Goal: Communication & Community: Answer question/provide support

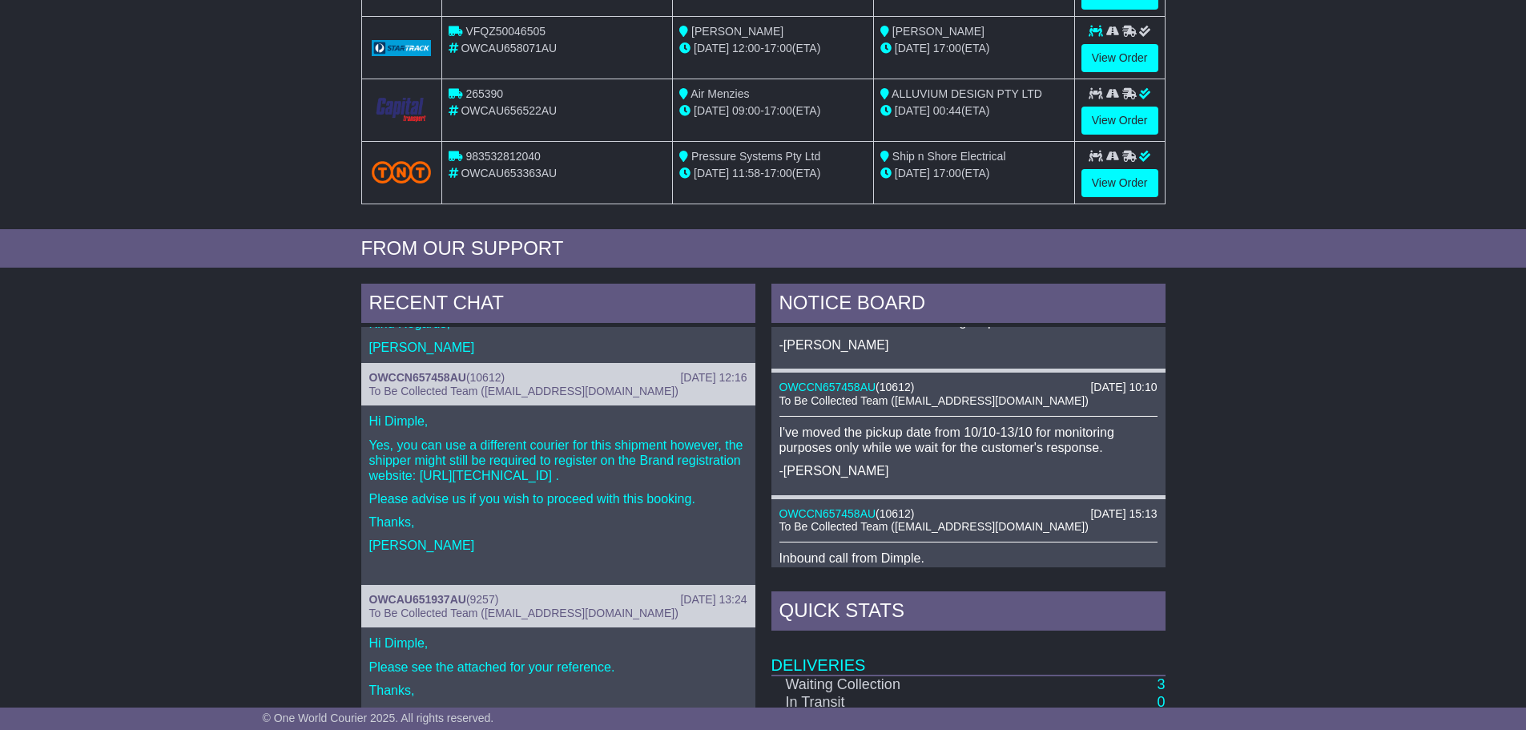
scroll to position [160, 0]
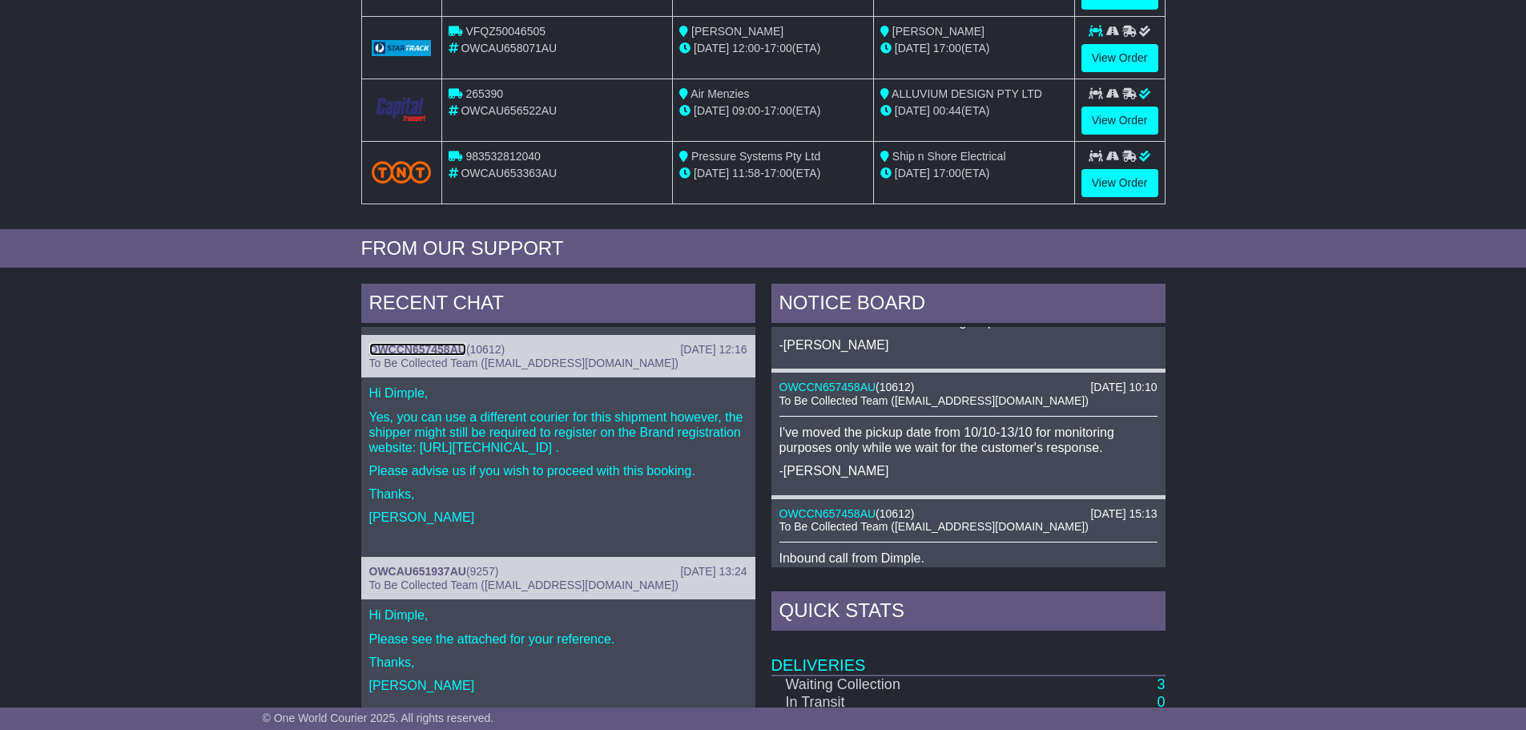
click at [409, 344] on link "OWCCN657458AU" at bounding box center [417, 349] width 97 height 13
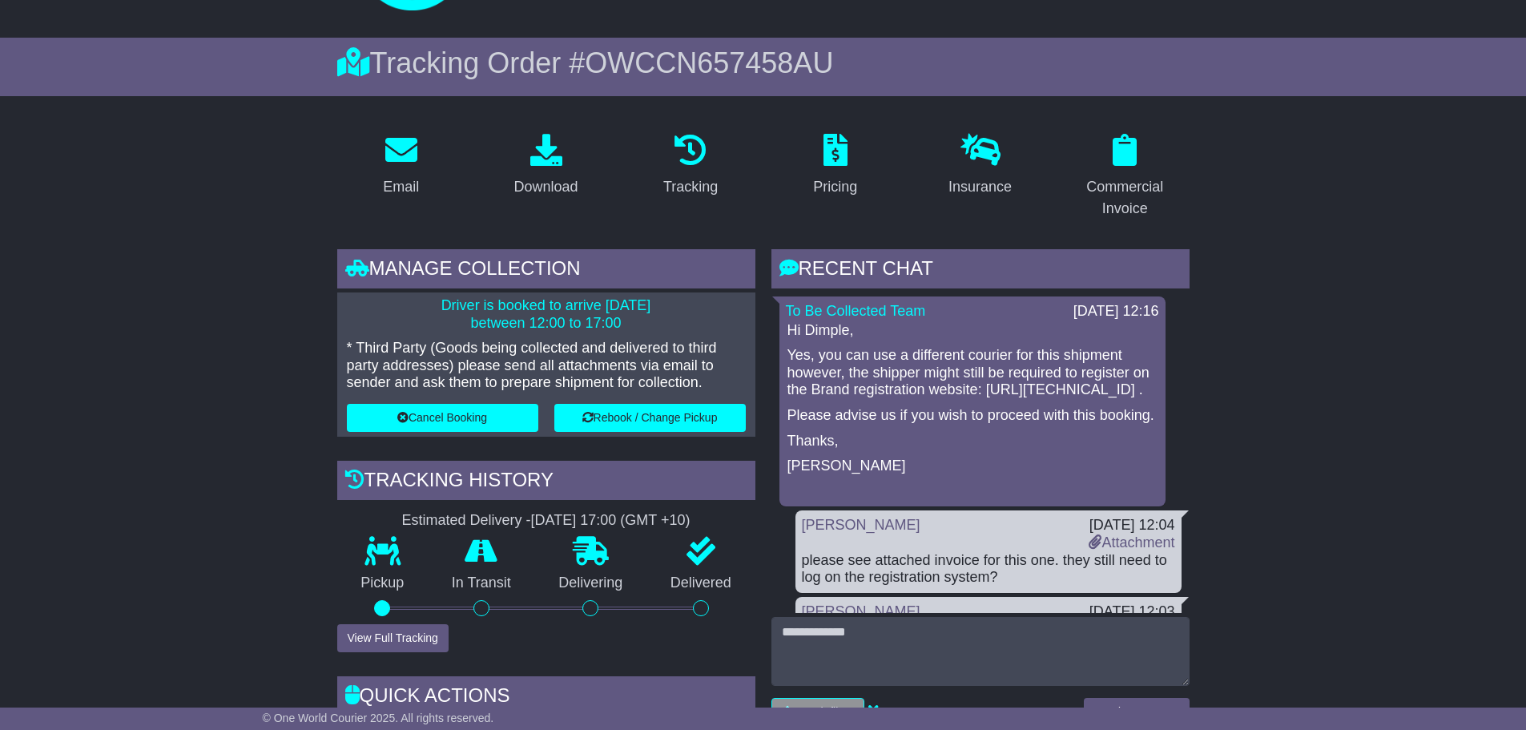
scroll to position [240, 0]
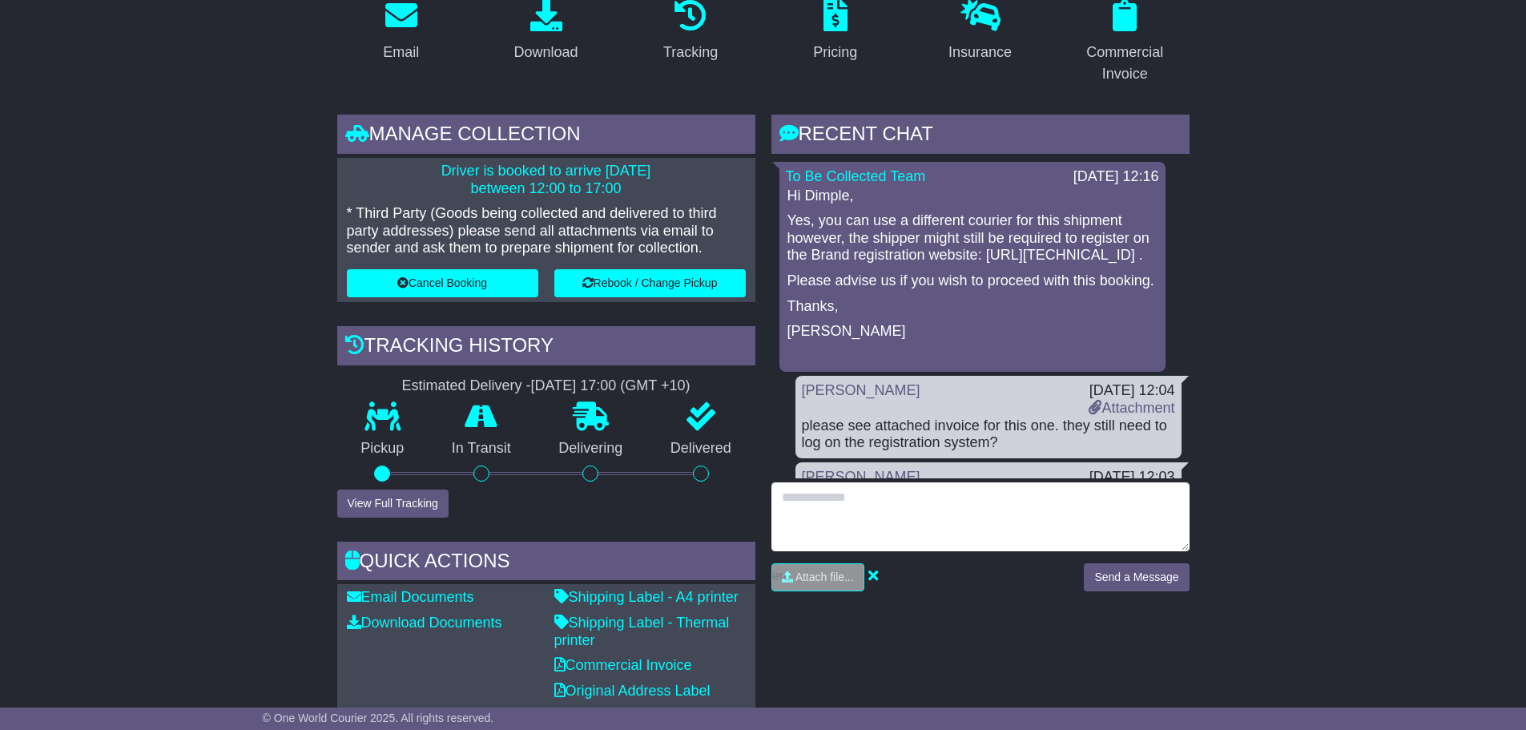
click at [972, 500] on textarea at bounding box center [980, 516] width 418 height 69
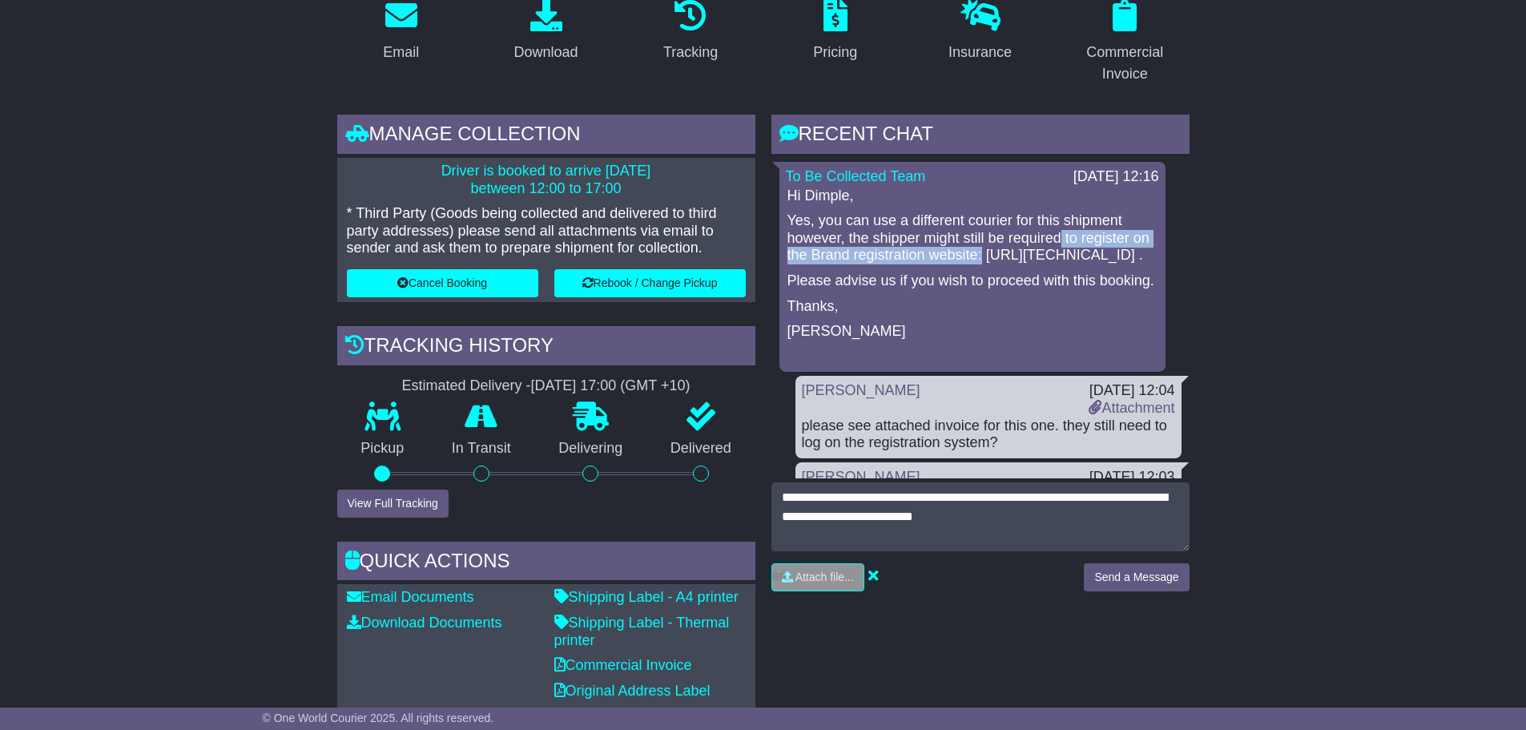
drag, startPoint x: 1063, startPoint y: 236, endPoint x: 1101, endPoint y: 258, distance: 43.4
click at [1101, 258] on p "Yes, you can use a different courier for this shipment however, the shipper mig…" at bounding box center [972, 238] width 370 height 52
copy p "to register on the Brand registration website:"
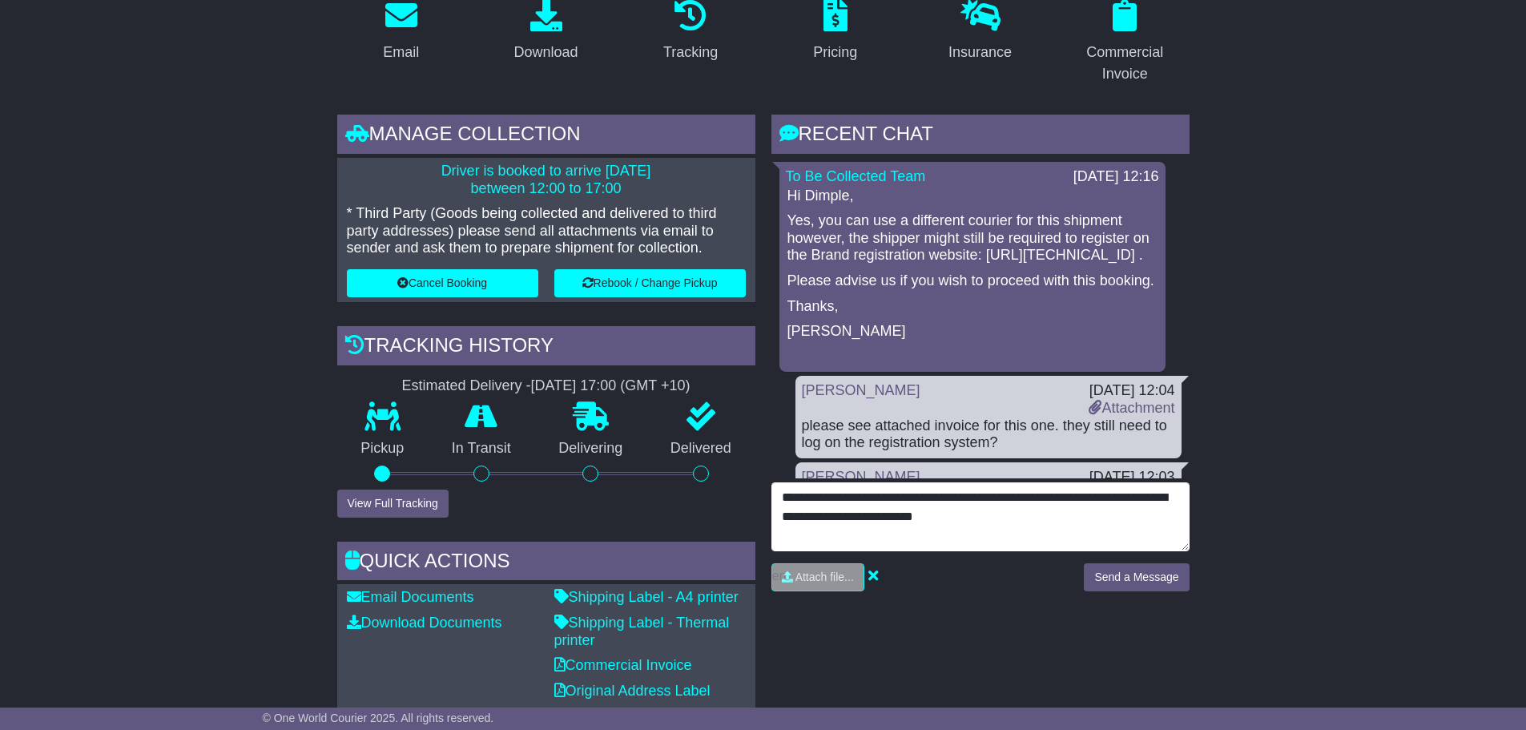
click at [1051, 516] on textarea "**********" at bounding box center [980, 516] width 418 height 69
paste textarea "**********"
paste textarea "****"
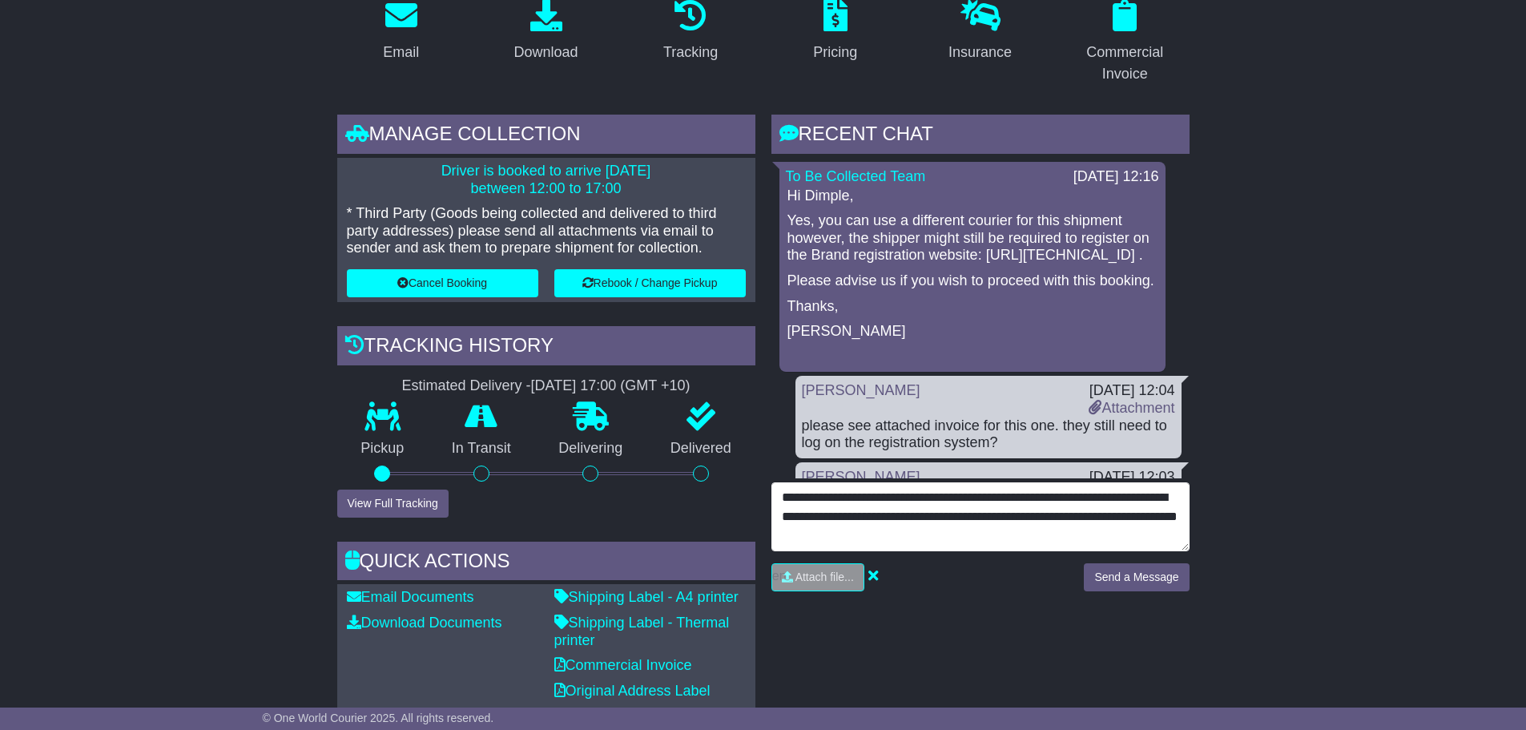
type textarea "**********"
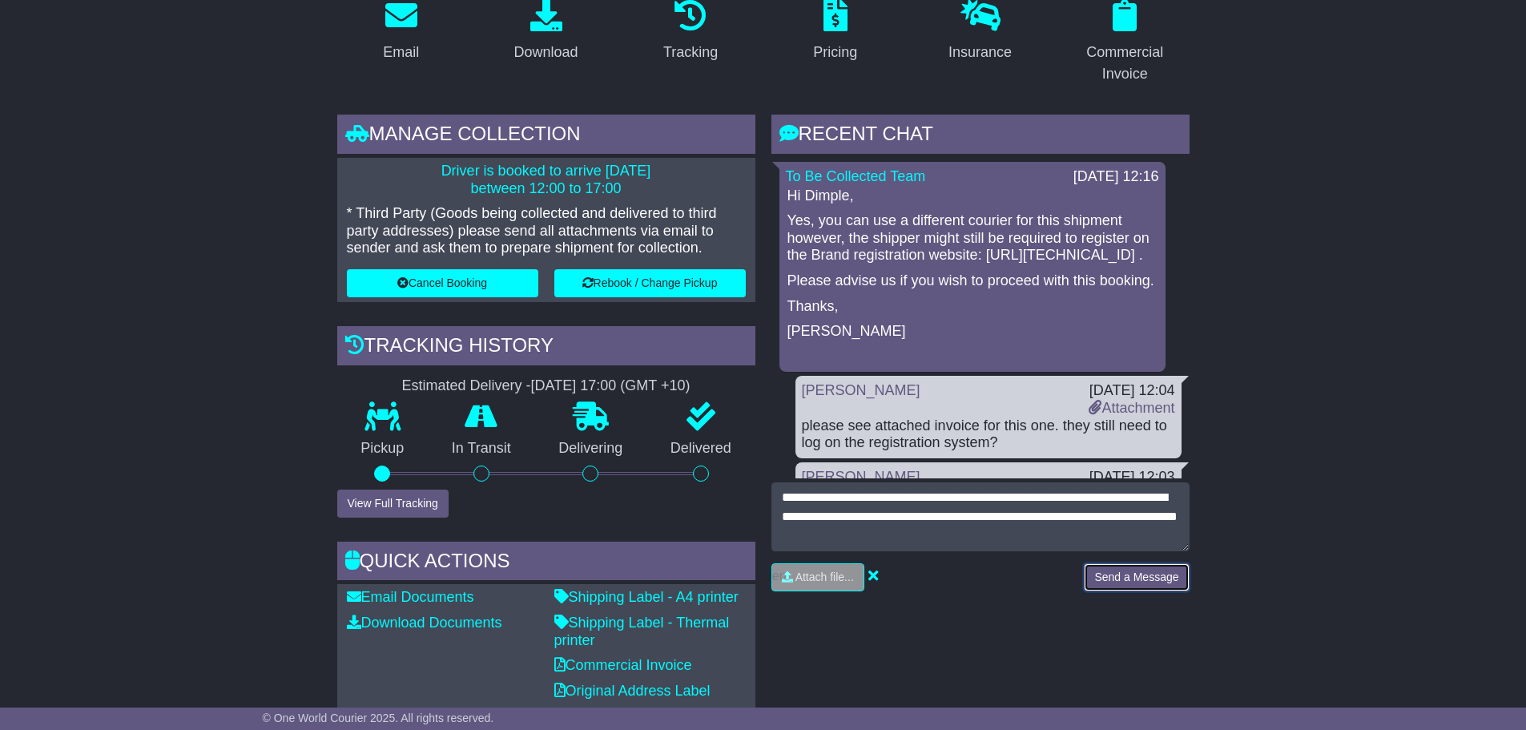
click at [1128, 570] on button "Send a Message" at bounding box center [1136, 577] width 105 height 28
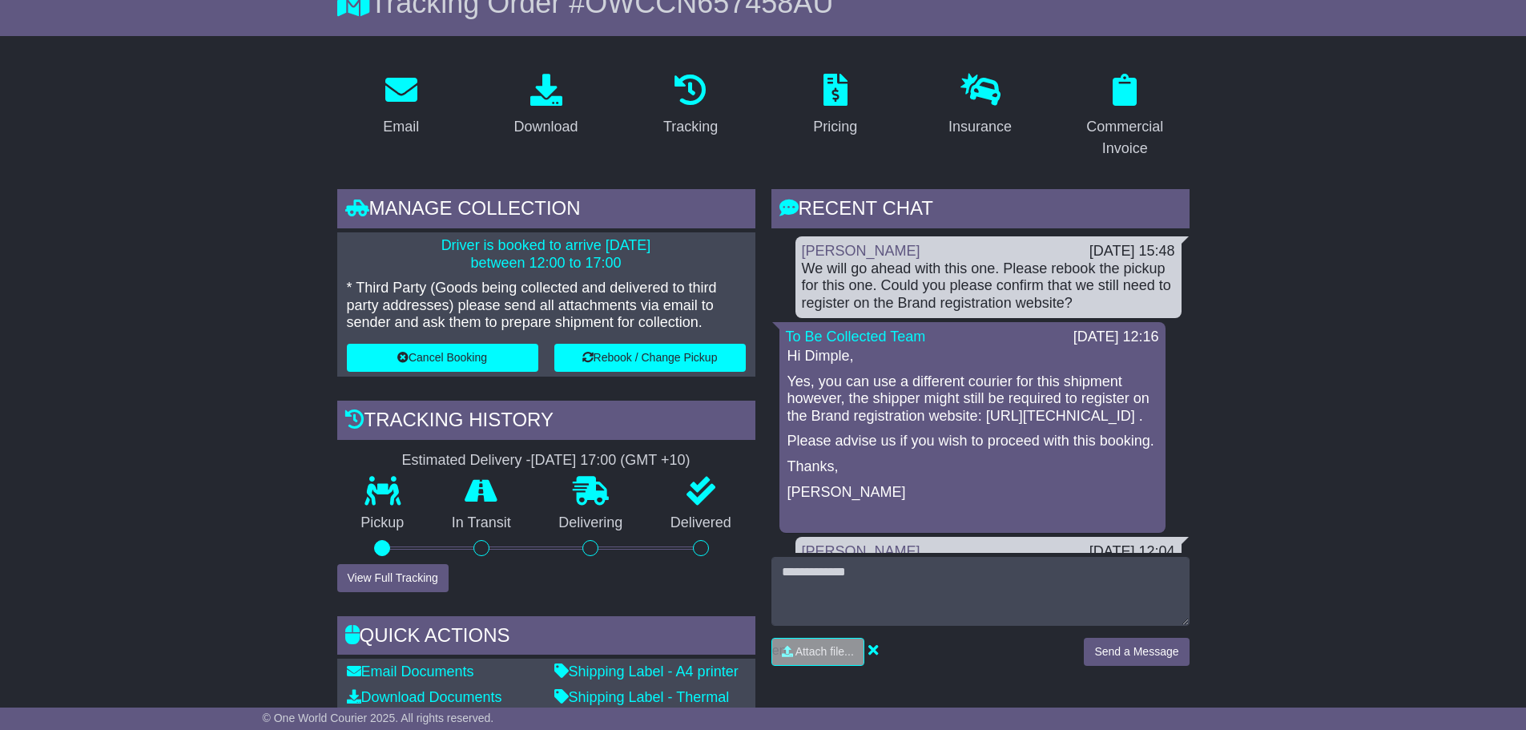
scroll to position [0, 0]
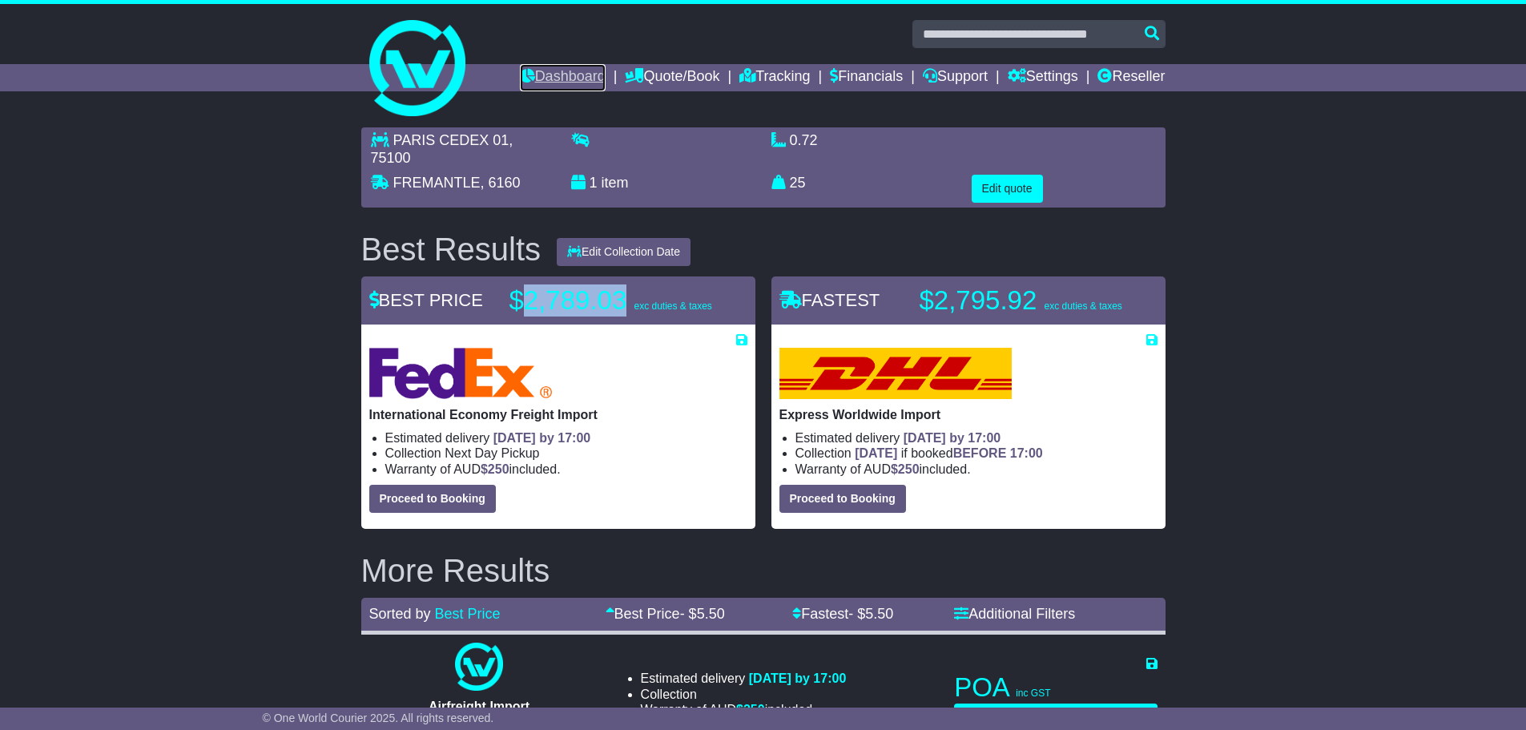
click at [520, 73] on link "Dashboard" at bounding box center [563, 77] width 86 height 27
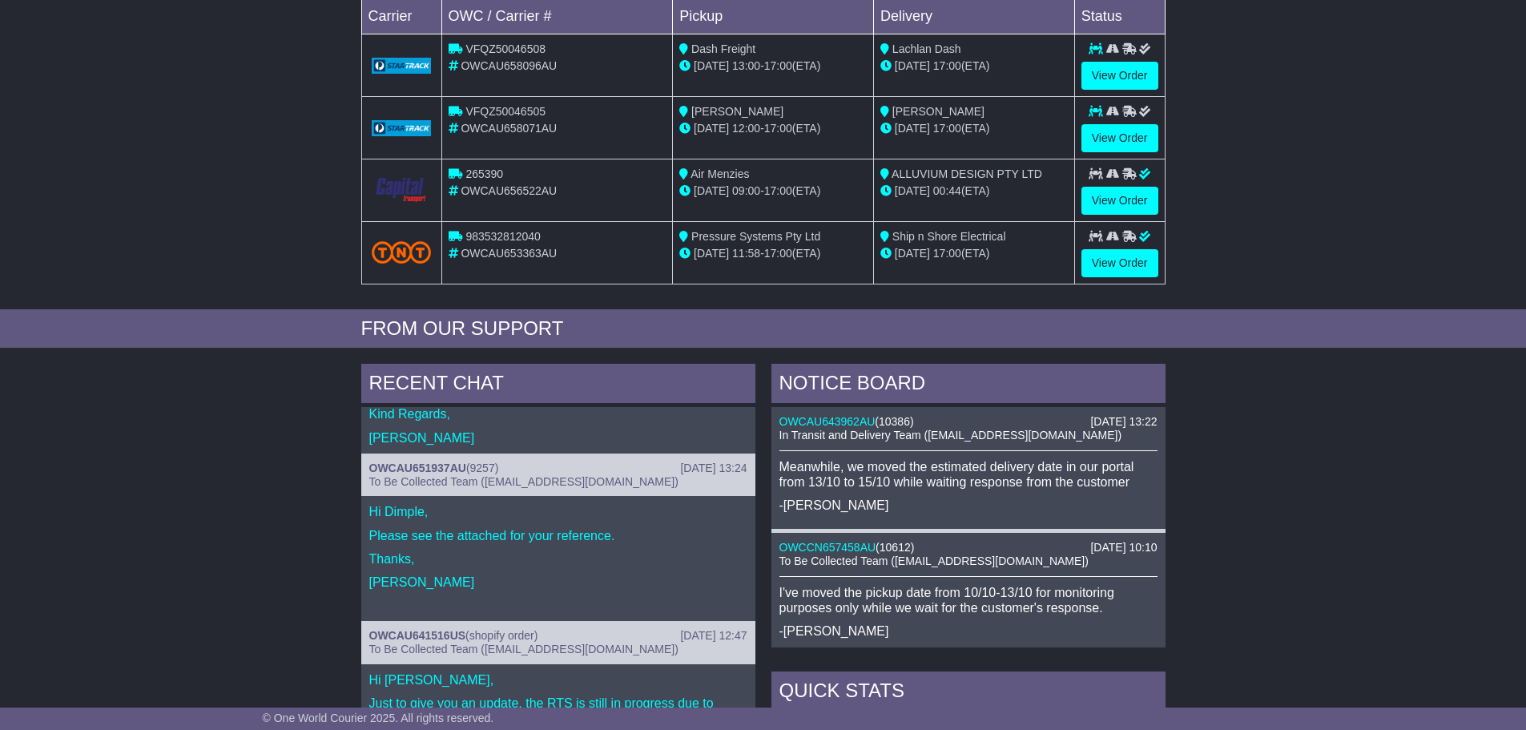
scroll to position [125, 0]
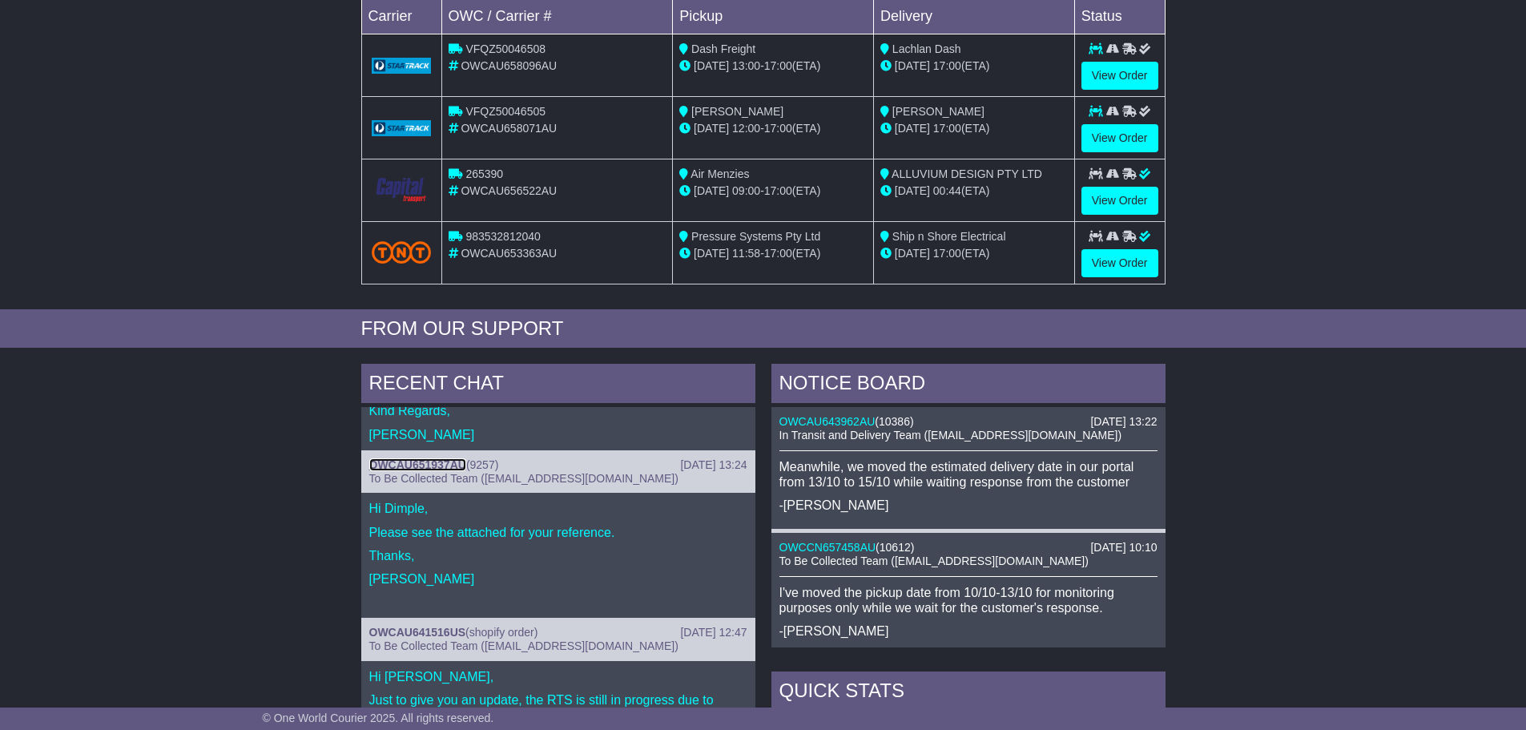
click at [442, 467] on link "OWCAU651937AU" at bounding box center [417, 464] width 97 height 13
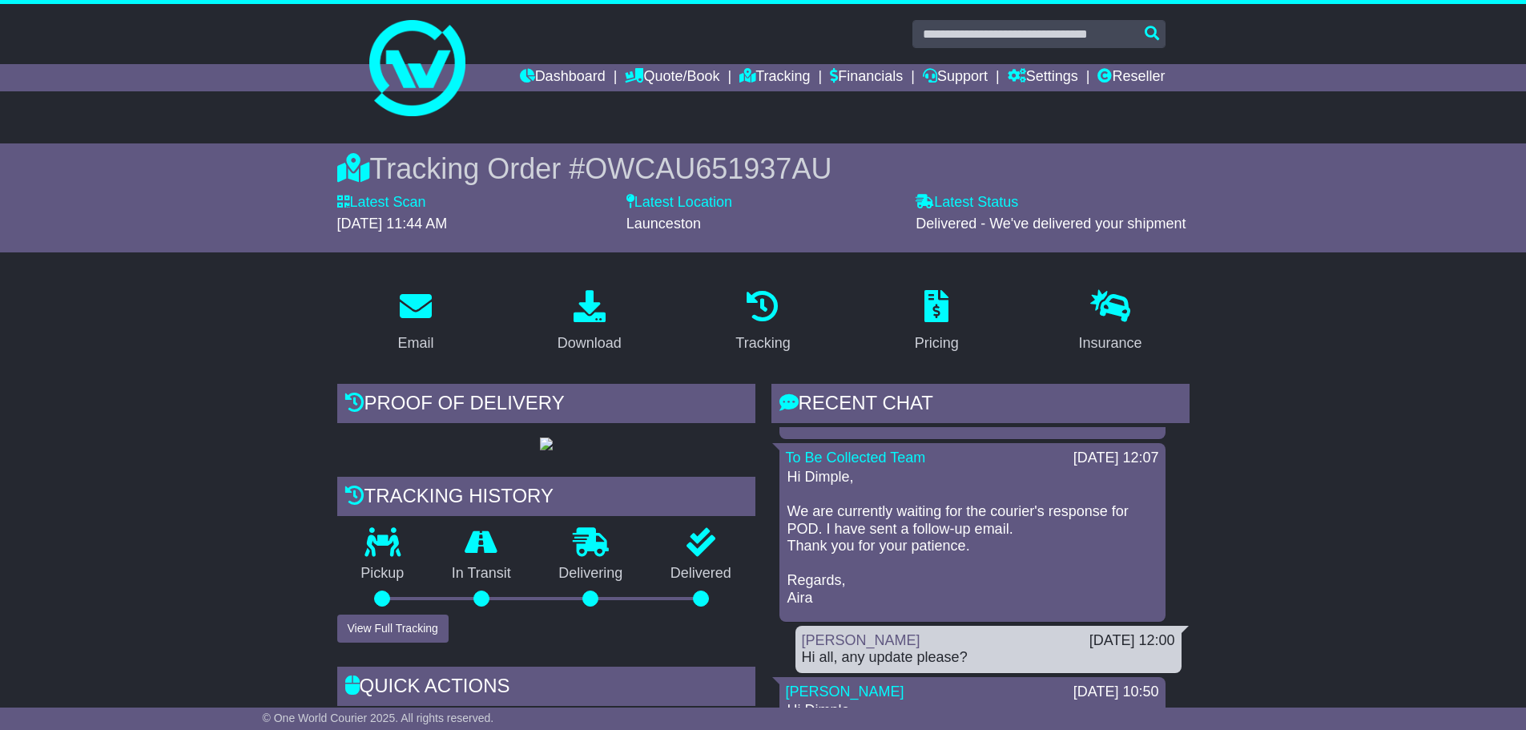
scroll to position [160, 0]
click at [530, 70] on link "Dashboard" at bounding box center [563, 77] width 86 height 27
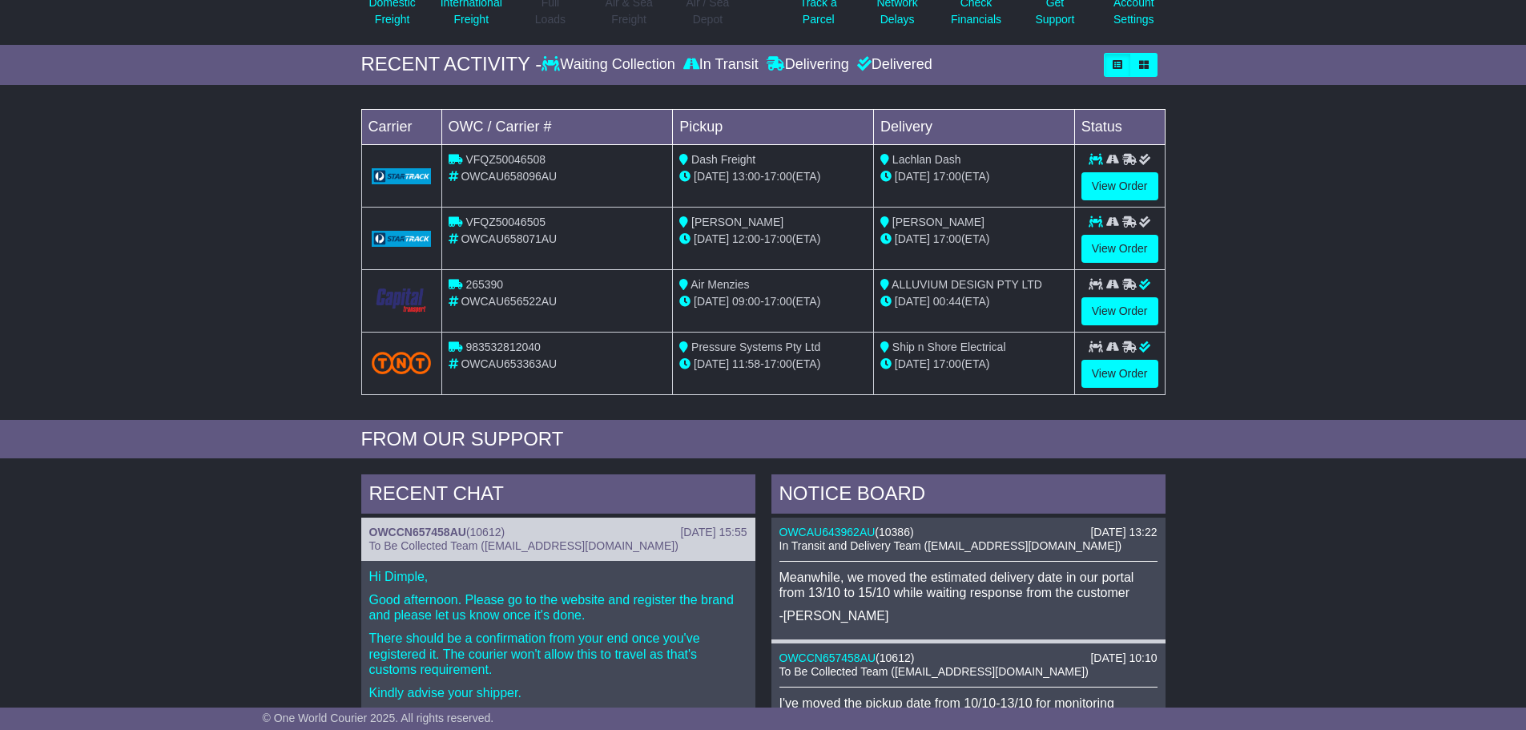
scroll to position [240, 0]
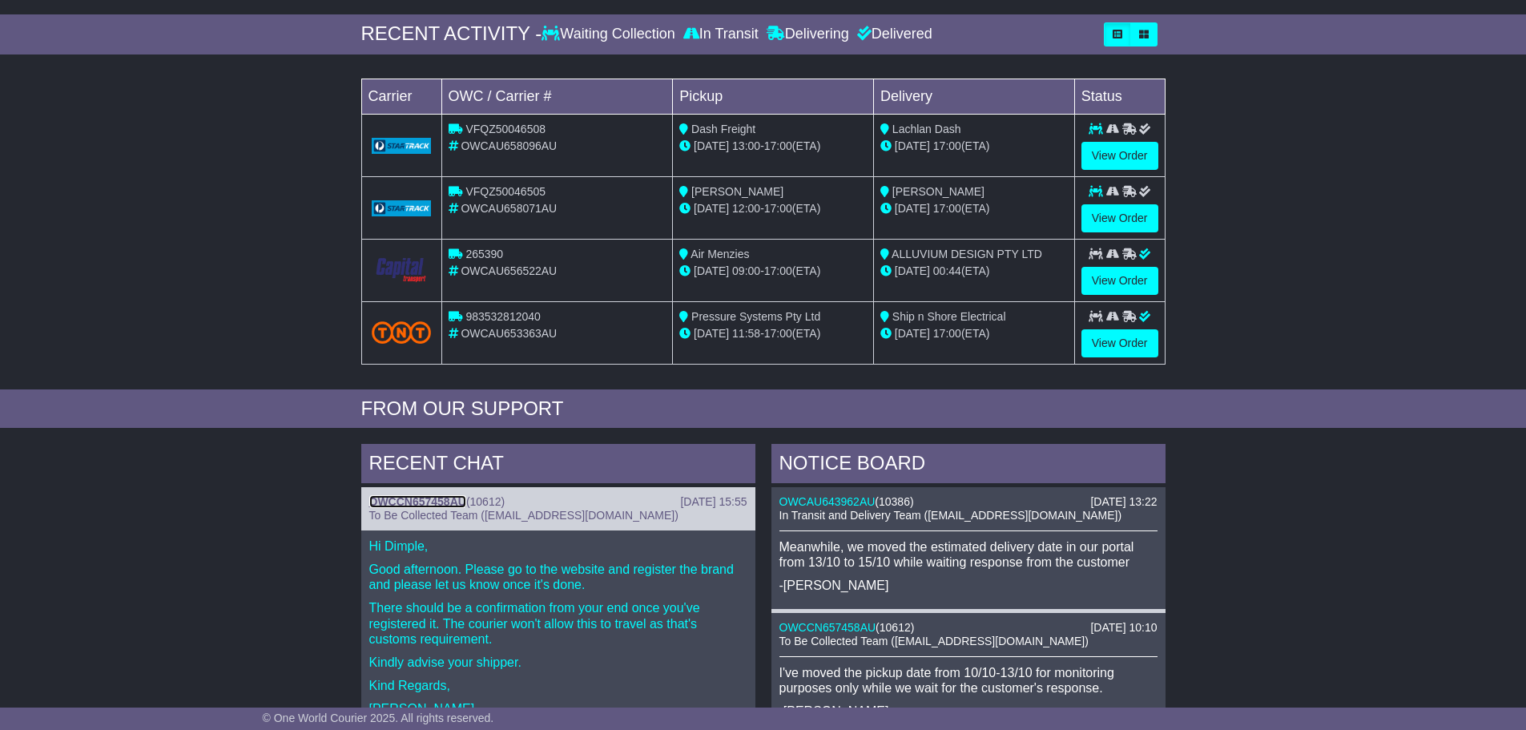
click at [405, 499] on link "OWCCN657458AU" at bounding box center [417, 501] width 97 height 13
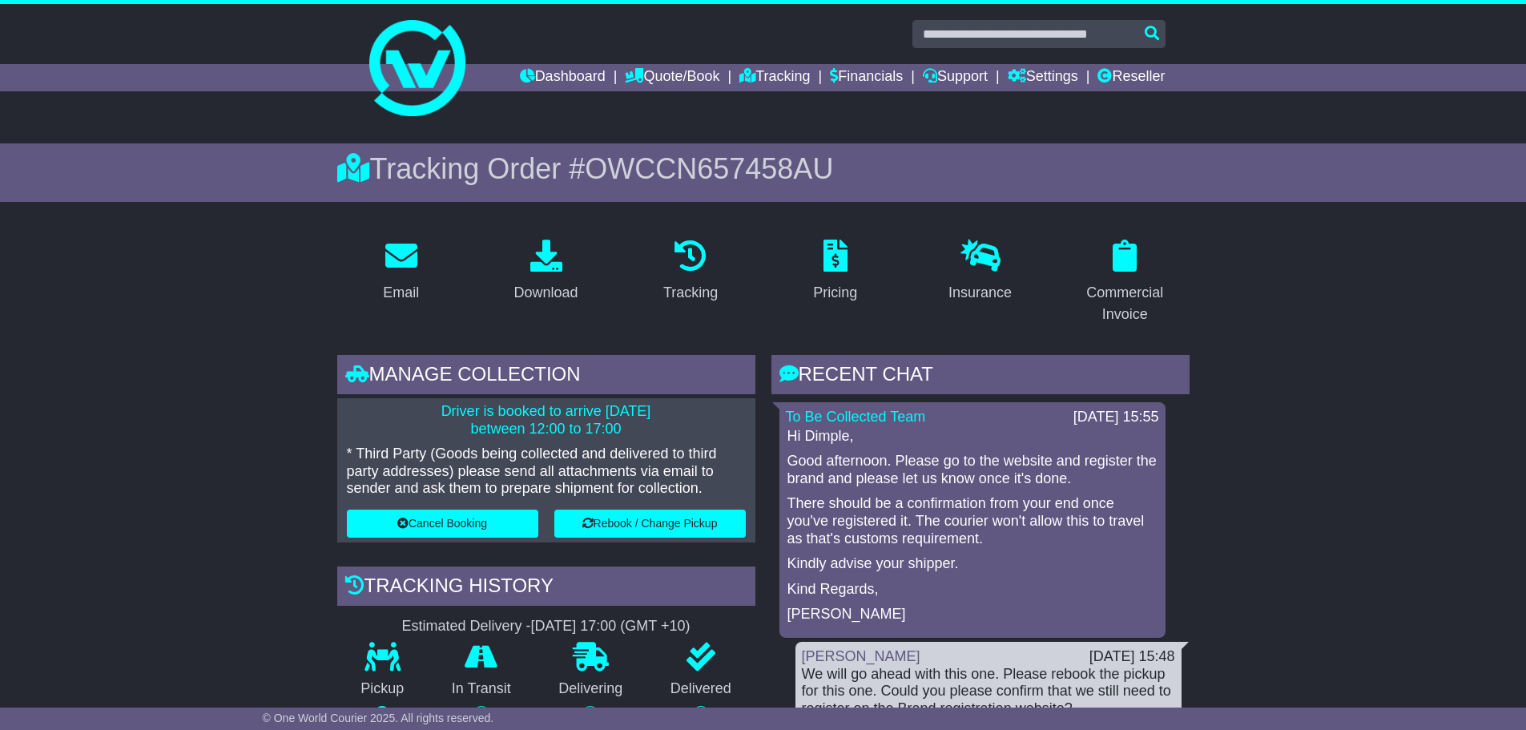
drag, startPoint x: 943, startPoint y: 460, endPoint x: 1117, endPoint y: 475, distance: 174.5
click at [1117, 475] on p "Good afternoon. Please go to the website and register the brand and please let …" at bounding box center [972, 470] width 370 height 34
copy p "go to the website and register the brand and please let us know once it's done."
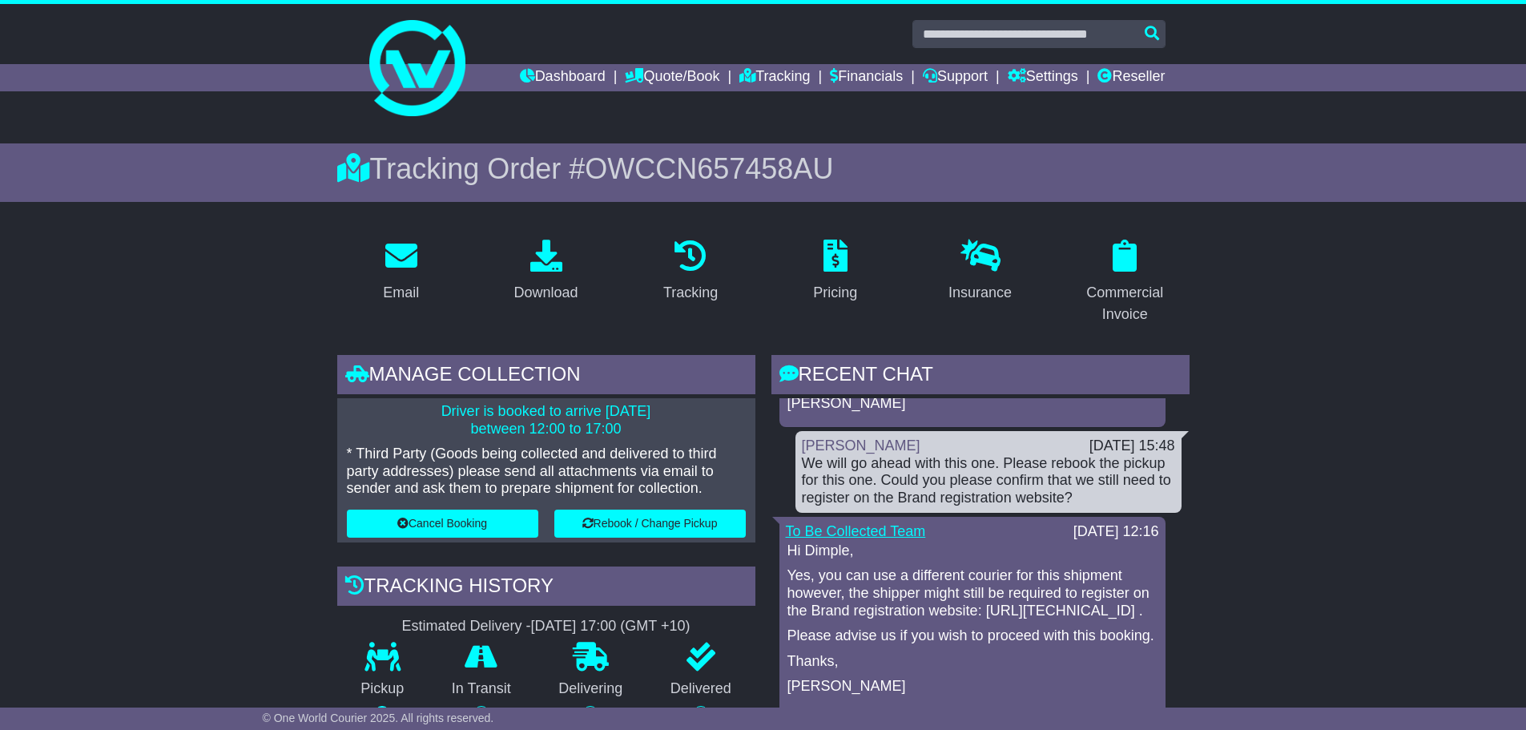
scroll to position [240, 0]
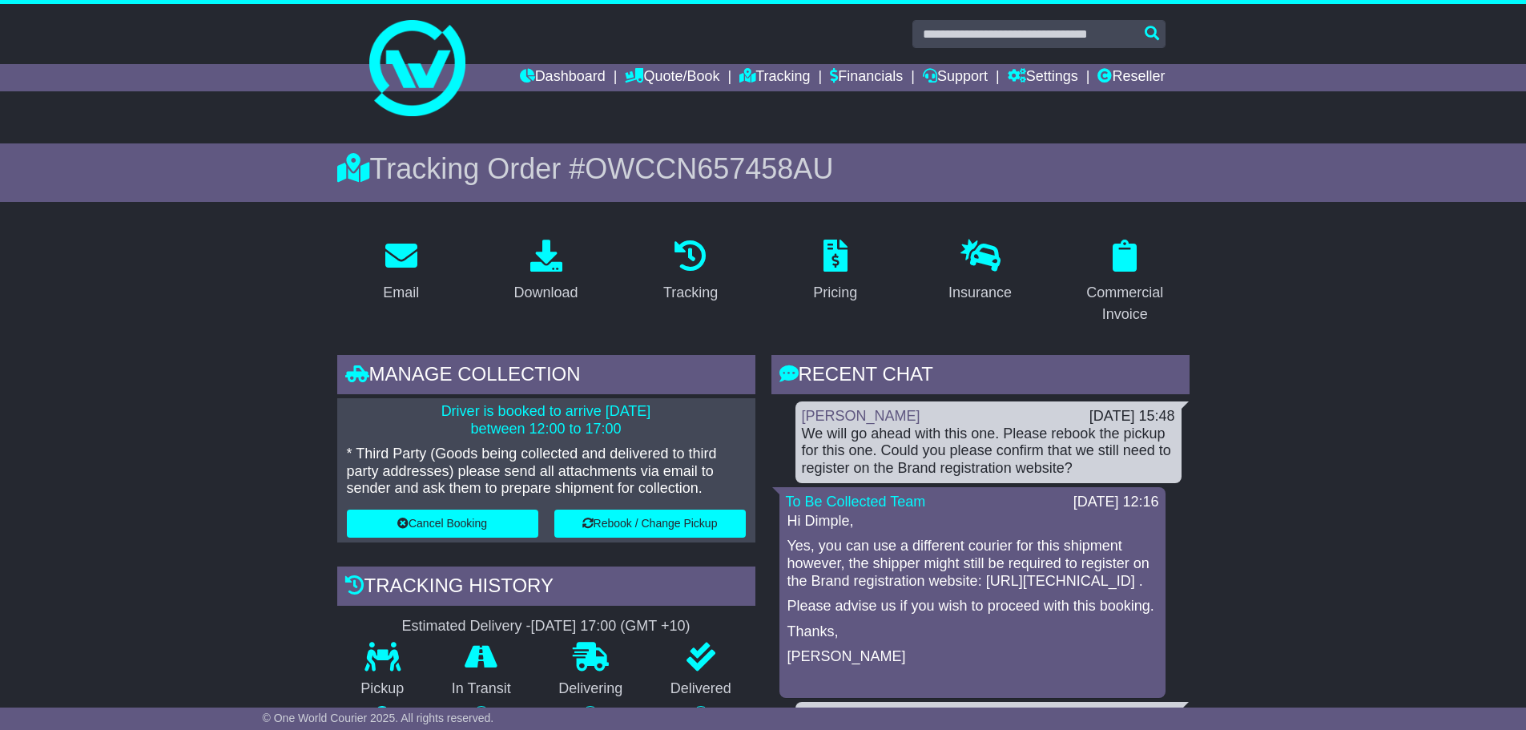
drag, startPoint x: 811, startPoint y: 584, endPoint x: 1001, endPoint y: 602, distance: 190.7
click at [1001, 590] on p "Yes, you can use a different courier for this shipment however, the shipper mig…" at bounding box center [972, 564] width 370 height 52
copy p "Brand registration website: [URL][TECHNICAL_ID] ."
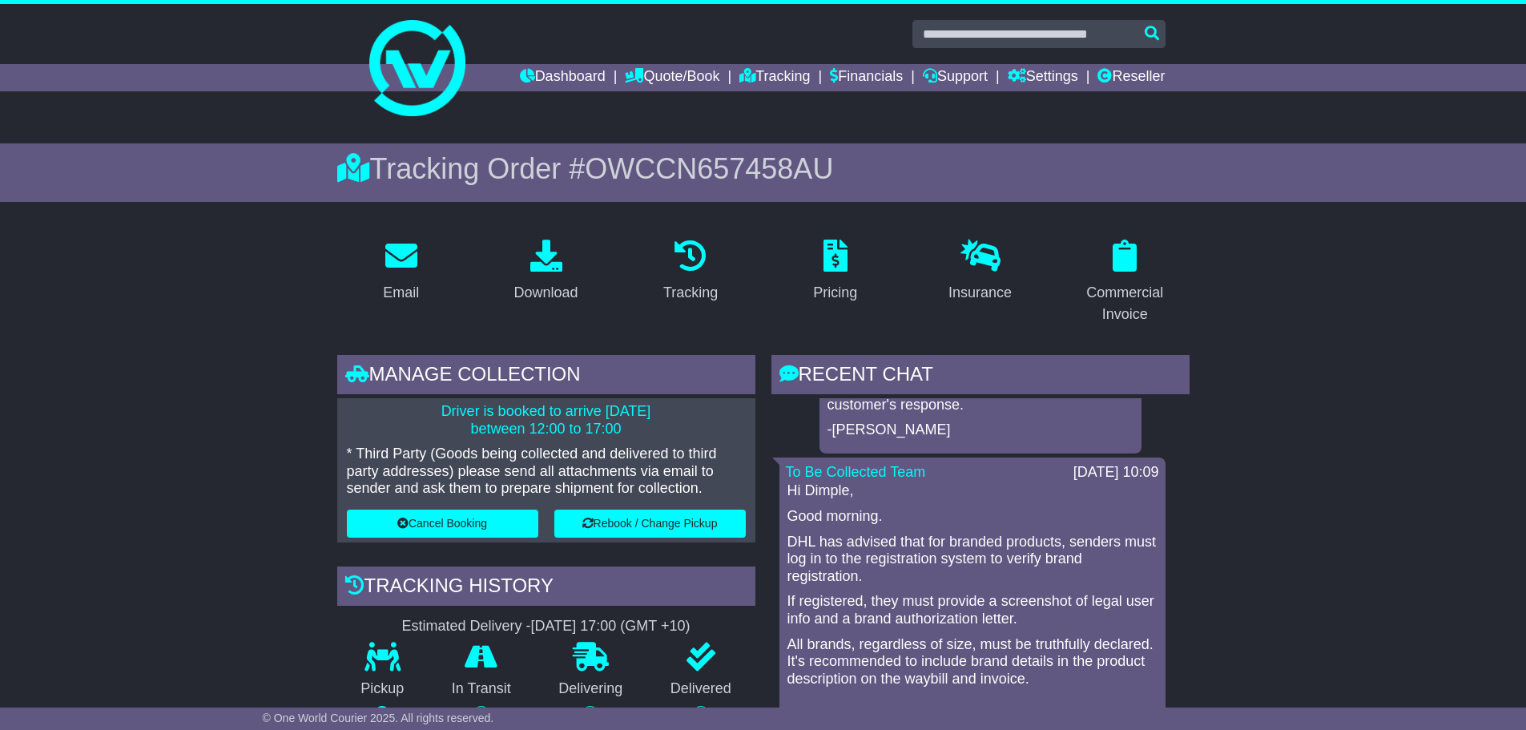
scroll to position [801, 0]
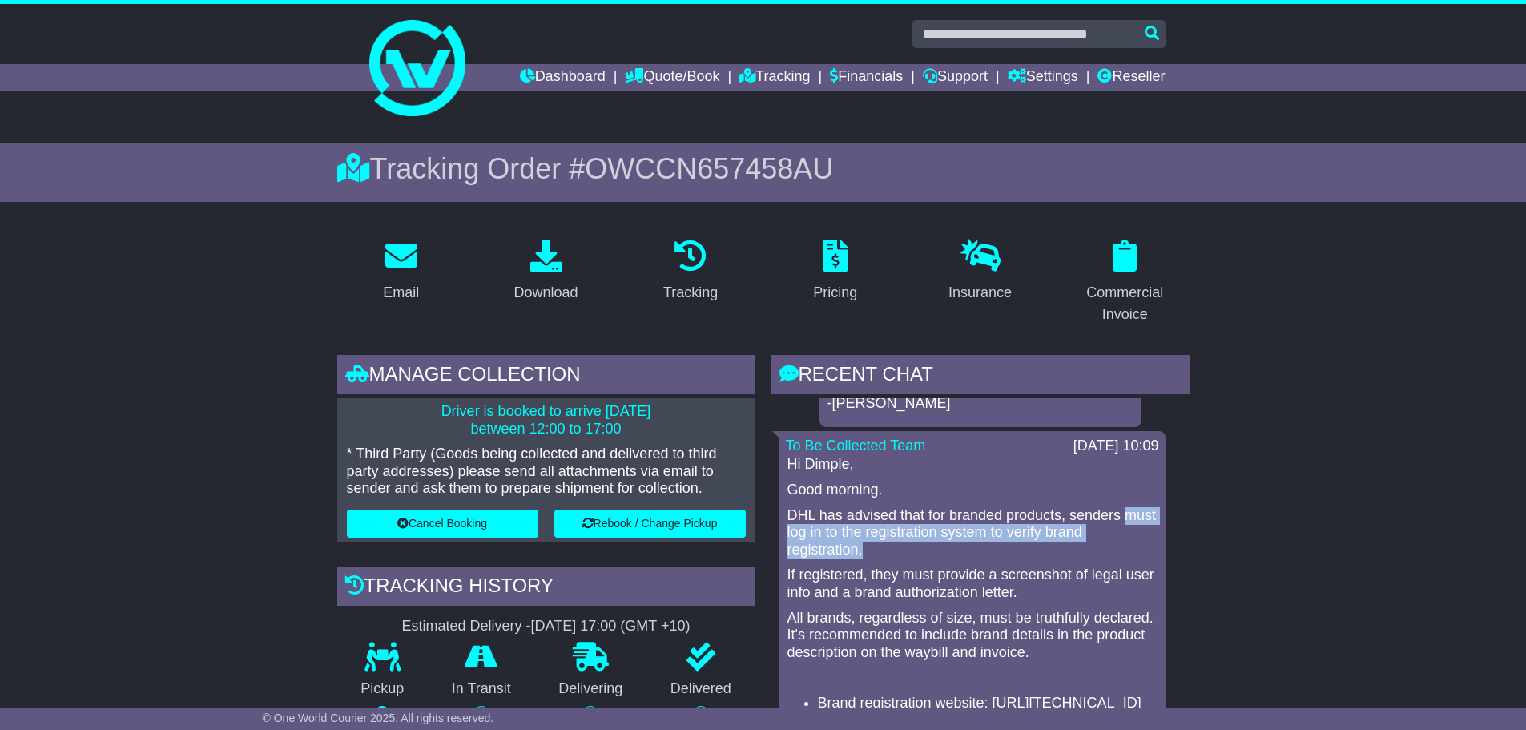
drag, startPoint x: 786, startPoint y: 567, endPoint x: 902, endPoint y: 585, distance: 117.5
click at [902, 585] on div "Hi Dimple, Good morning. DHL has advised that for branded products, senders mus…" at bounding box center [972, 622] width 373 height 332
copy p "must log in to the registration system to verify brand registration."
